Goal: Obtain resource: Download file/media

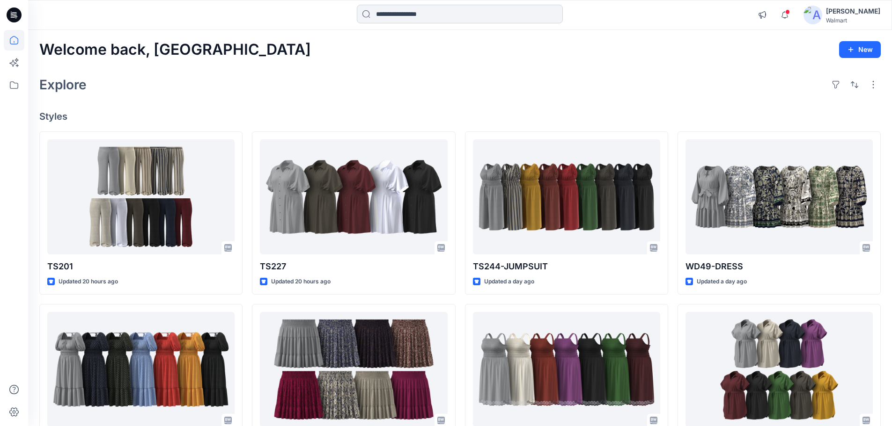
click at [409, 16] on input at bounding box center [460, 14] width 206 height 19
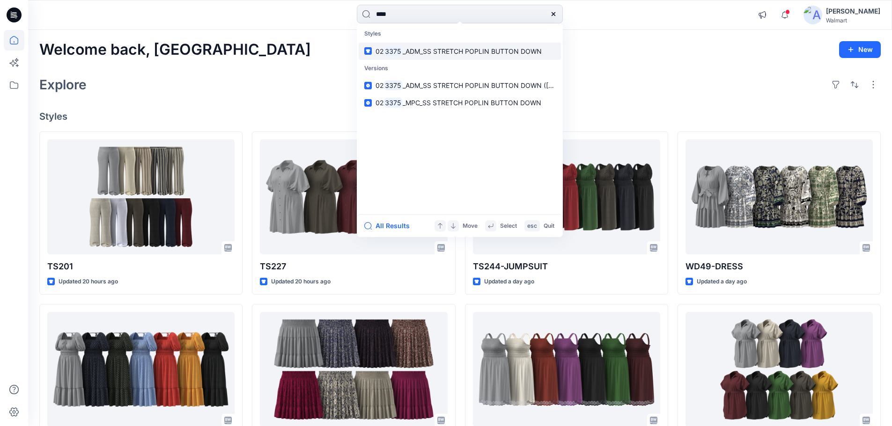
type input "****"
click at [418, 50] on span "_ADM_SS STRETCH POPLIN BUTTON DOWN" at bounding box center [472, 51] width 139 height 8
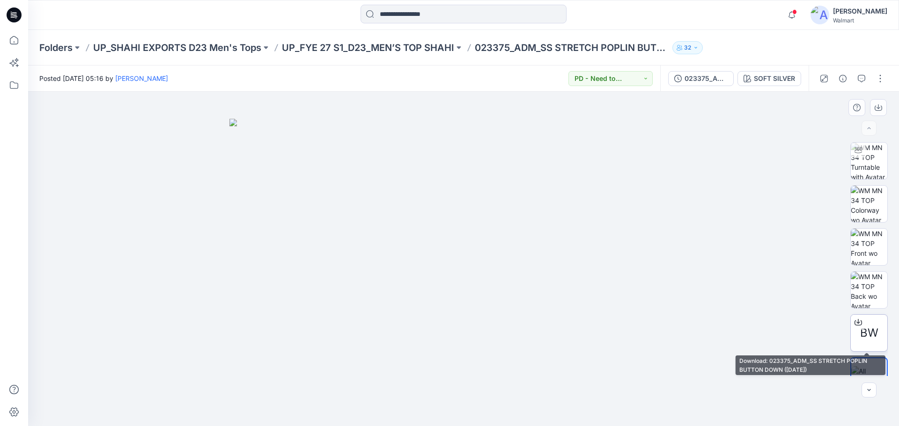
click at [869, 332] on span "BW" at bounding box center [869, 333] width 18 height 17
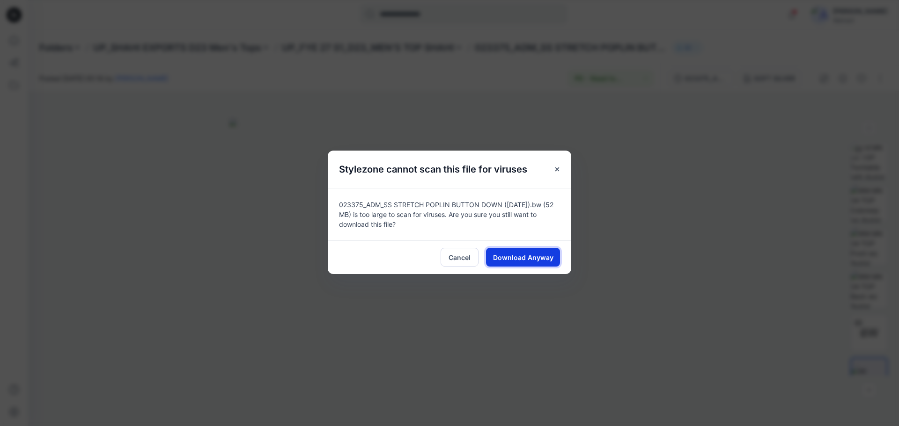
click at [513, 255] on span "Download Anyway" at bounding box center [523, 258] width 60 height 10
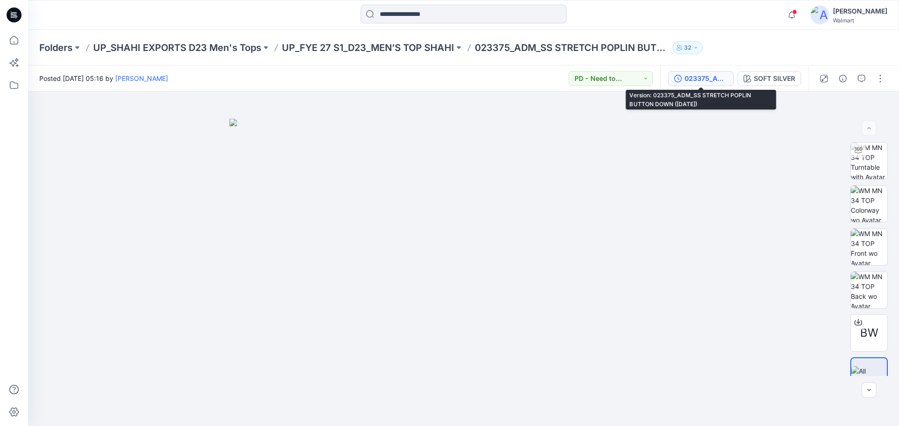
click at [710, 83] on div "023375_ADM_SS STRETCH POPLIN BUTTON DOWN ([DATE])" at bounding box center [705, 78] width 43 height 10
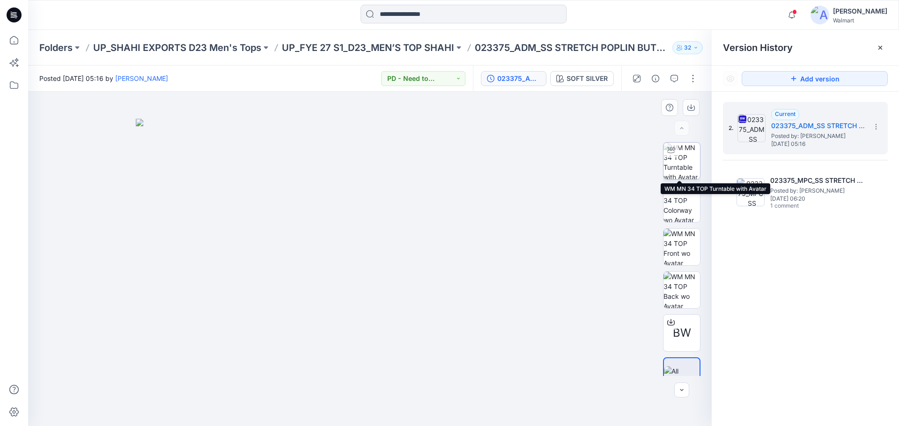
click at [686, 160] on img at bounding box center [681, 161] width 37 height 37
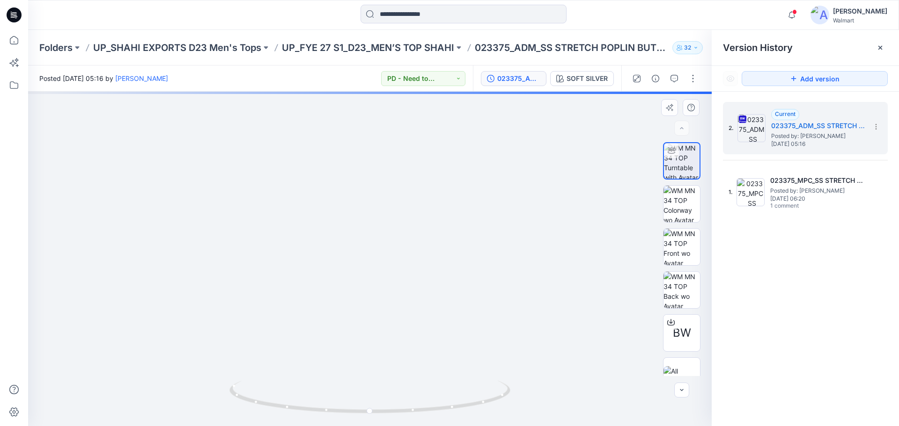
drag, startPoint x: 356, startPoint y: 216, endPoint x: 352, endPoint y: 327, distance: 111.0
click at [352, 327] on img at bounding box center [365, 216] width 778 height 420
drag, startPoint x: 352, startPoint y: 323, endPoint x: 345, endPoint y: 268, distance: 55.1
click at [345, 268] on img at bounding box center [359, 188] width 778 height 475
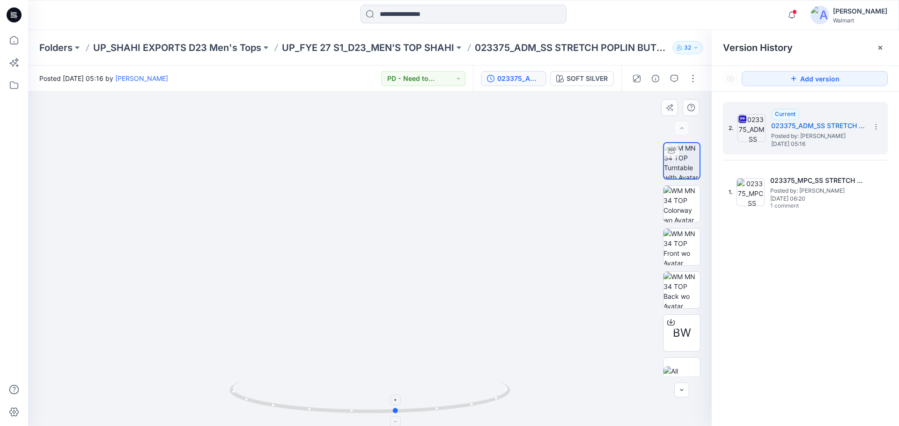
drag, startPoint x: 390, startPoint y: 413, endPoint x: 417, endPoint y: 400, distance: 29.9
click at [417, 400] on icon at bounding box center [370, 398] width 283 height 35
drag, startPoint x: 393, startPoint y: 256, endPoint x: 392, endPoint y: 312, distance: 56.2
click at [392, 312] on img at bounding box center [348, 251] width 778 height 350
drag, startPoint x: 379, startPoint y: 262, endPoint x: 368, endPoint y: 304, distance: 42.9
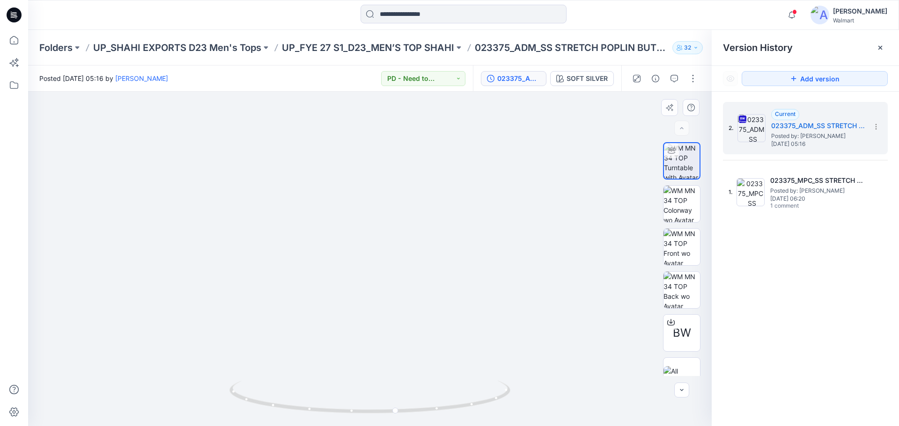
click at [368, 304] on img at bounding box center [343, 232] width 788 height 389
drag, startPoint x: 320, startPoint y: 328, endPoint x: 311, endPoint y: 295, distance: 34.0
click at [311, 295] on img at bounding box center [337, 215] width 788 height 421
